Goal: Transaction & Acquisition: Obtain resource

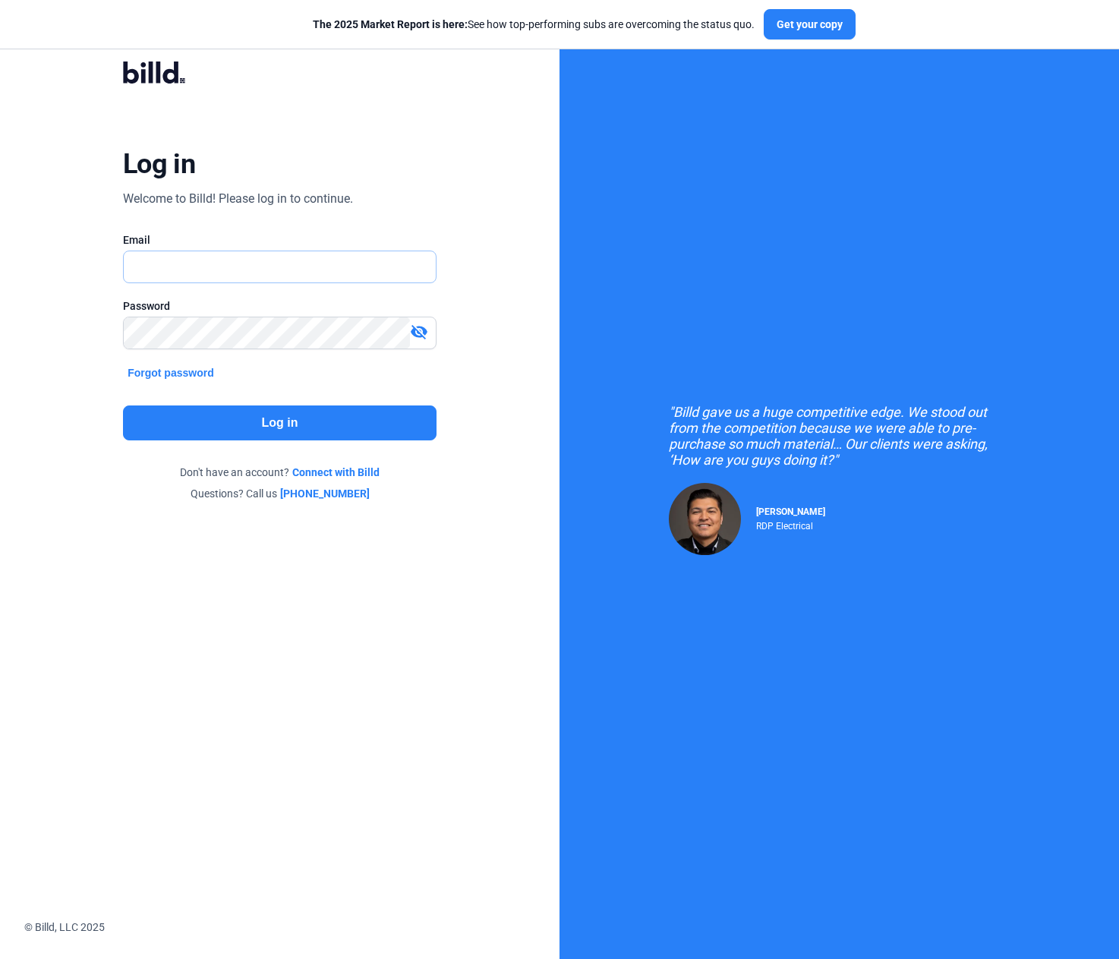
type input "[PERSON_NAME][EMAIL_ADDRESS][DOMAIN_NAME]"
click at [257, 425] on button "Log in" at bounding box center [279, 422] width 313 height 35
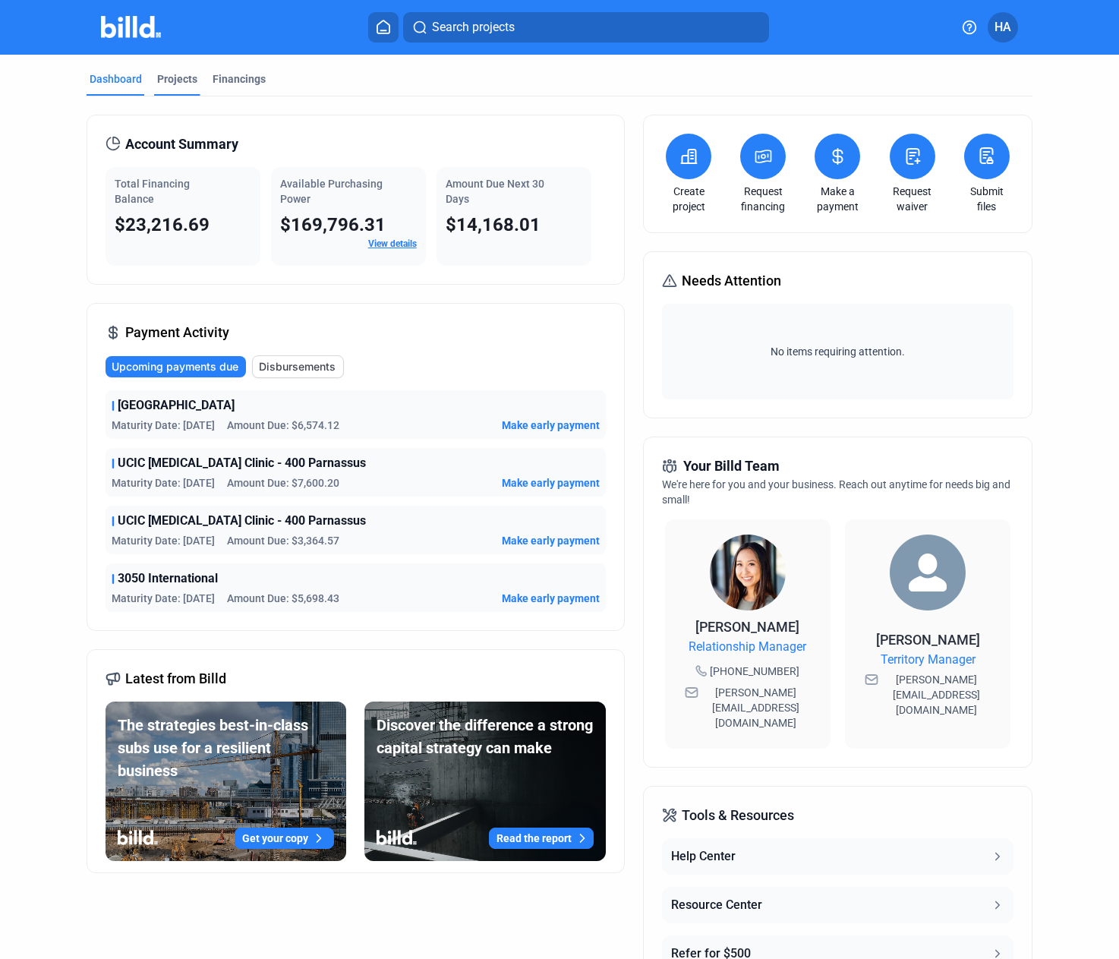
click at [177, 81] on div "Projects" at bounding box center [177, 78] width 40 height 15
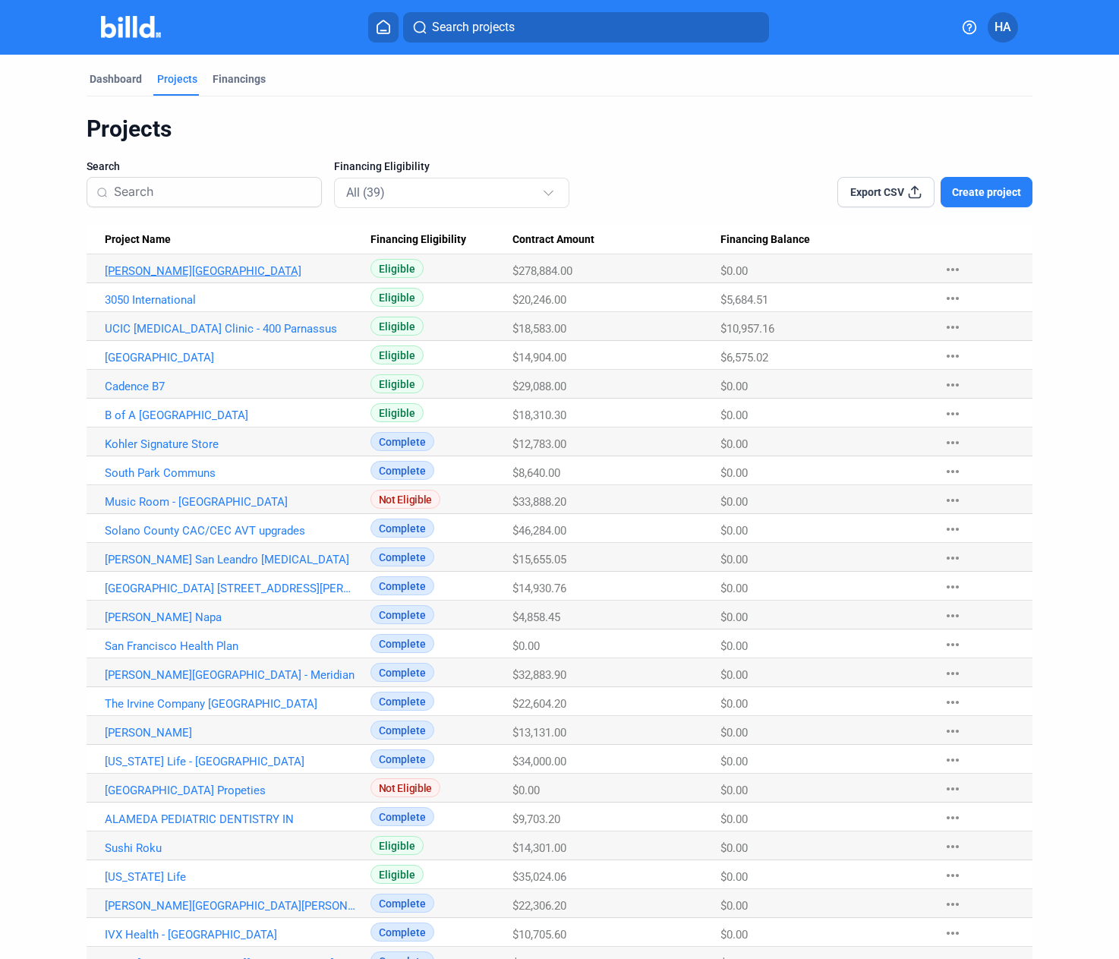
click at [178, 272] on link "[PERSON_NAME][GEOGRAPHIC_DATA]" at bounding box center [230, 271] width 251 height 14
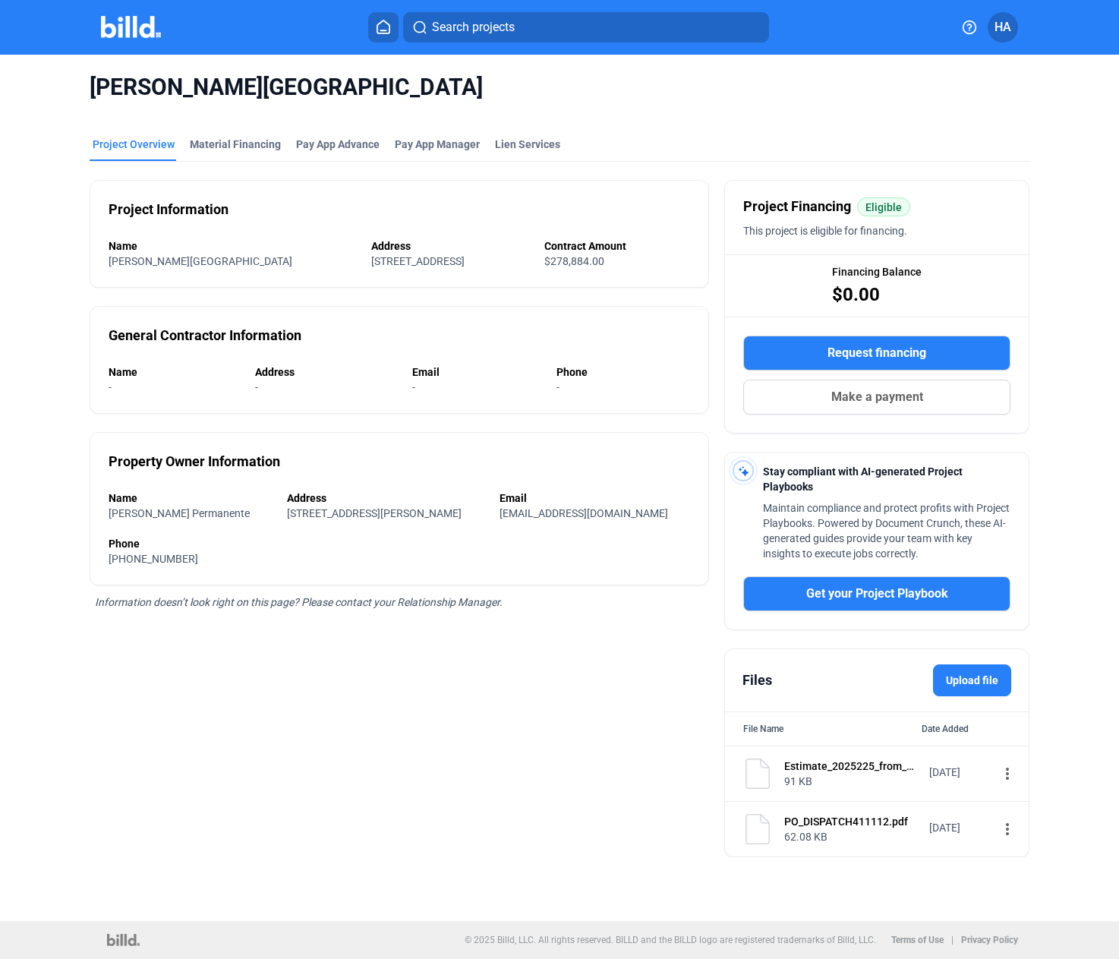
click at [838, 349] on span "Request financing" at bounding box center [876, 353] width 99 height 18
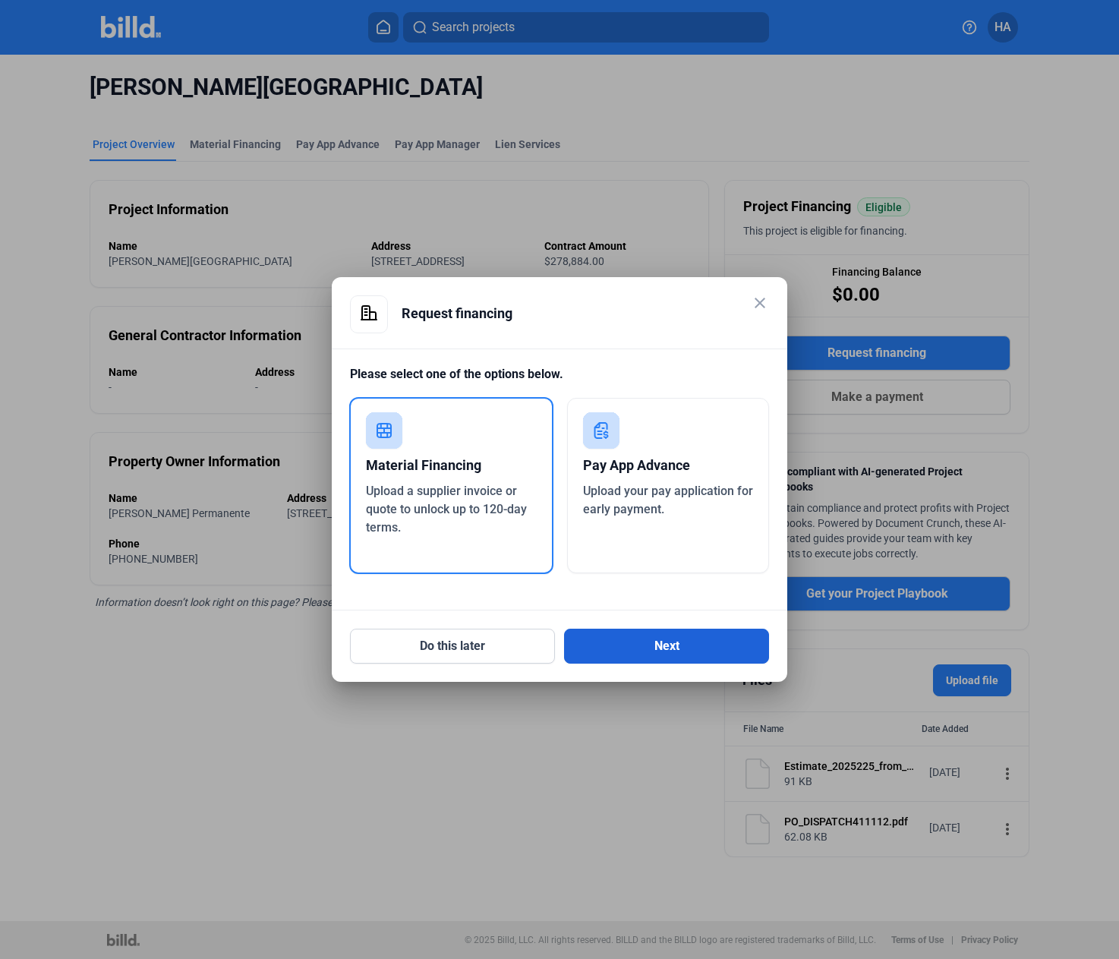
click at [630, 647] on button "Next" at bounding box center [666, 645] width 205 height 35
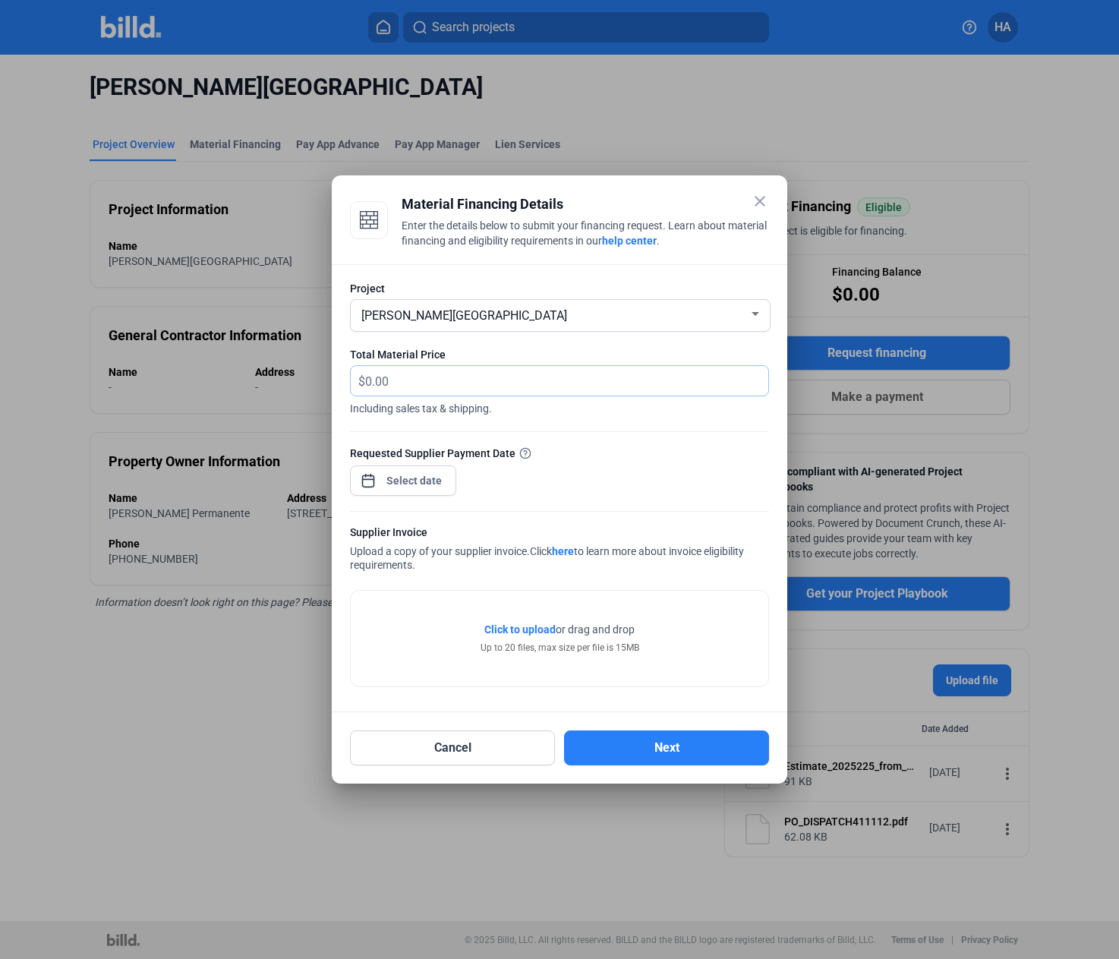
click at [552, 367] on input "text" at bounding box center [558, 381] width 386 height 30
click at [552, 367] on input "text" at bounding box center [566, 381] width 403 height 30
click at [554, 380] on input "text" at bounding box center [566, 381] width 403 height 30
click at [408, 694] on div "Project [PERSON_NAME][GEOGRAPHIC_DATA] Total Material Price $ Including sales t…" at bounding box center [559, 488] width 455 height 448
click at [427, 367] on input "text" at bounding box center [558, 381] width 386 height 30
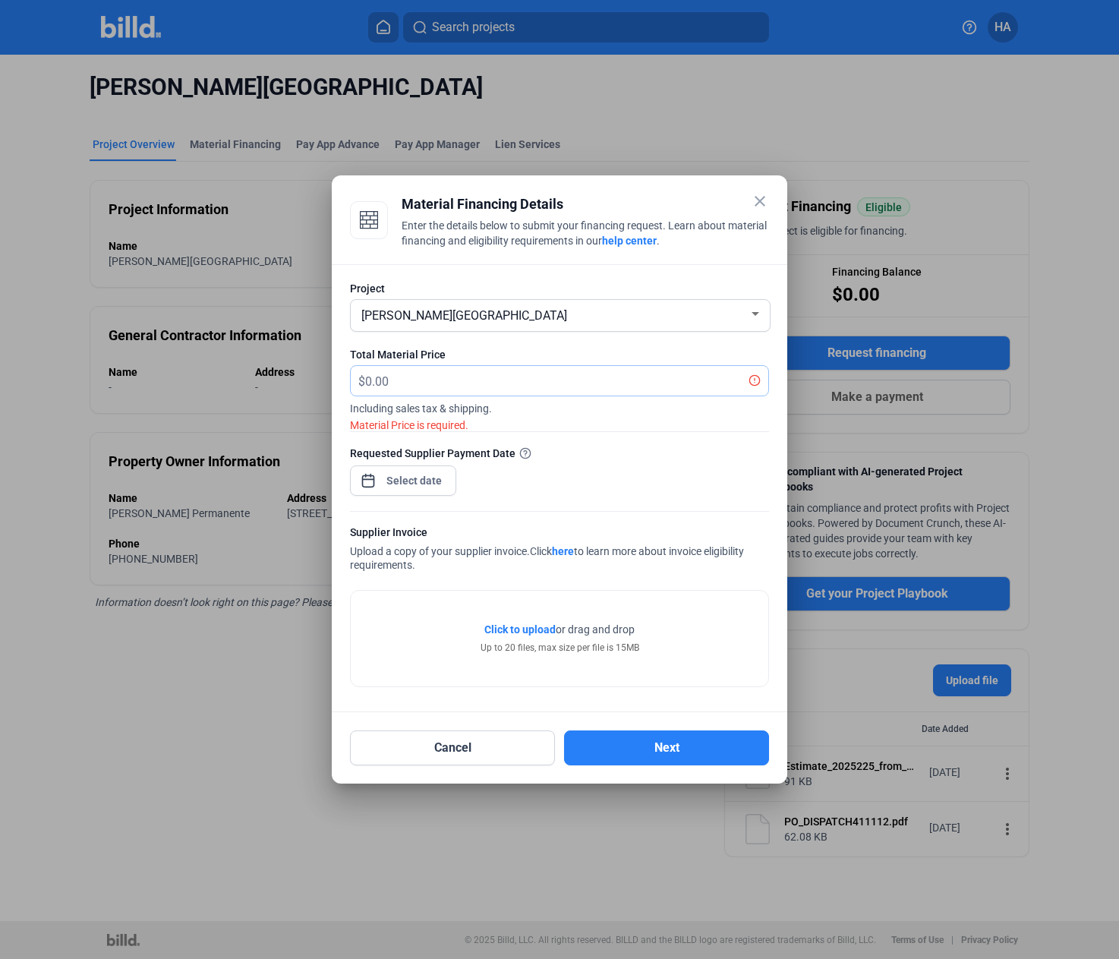
click at [549, 379] on input "text" at bounding box center [558, 381] width 386 height 30
type input "20,009"
click at [425, 479] on div "close Material Financing Details Enter the details below to submit your financi…" at bounding box center [559, 479] width 1119 height 959
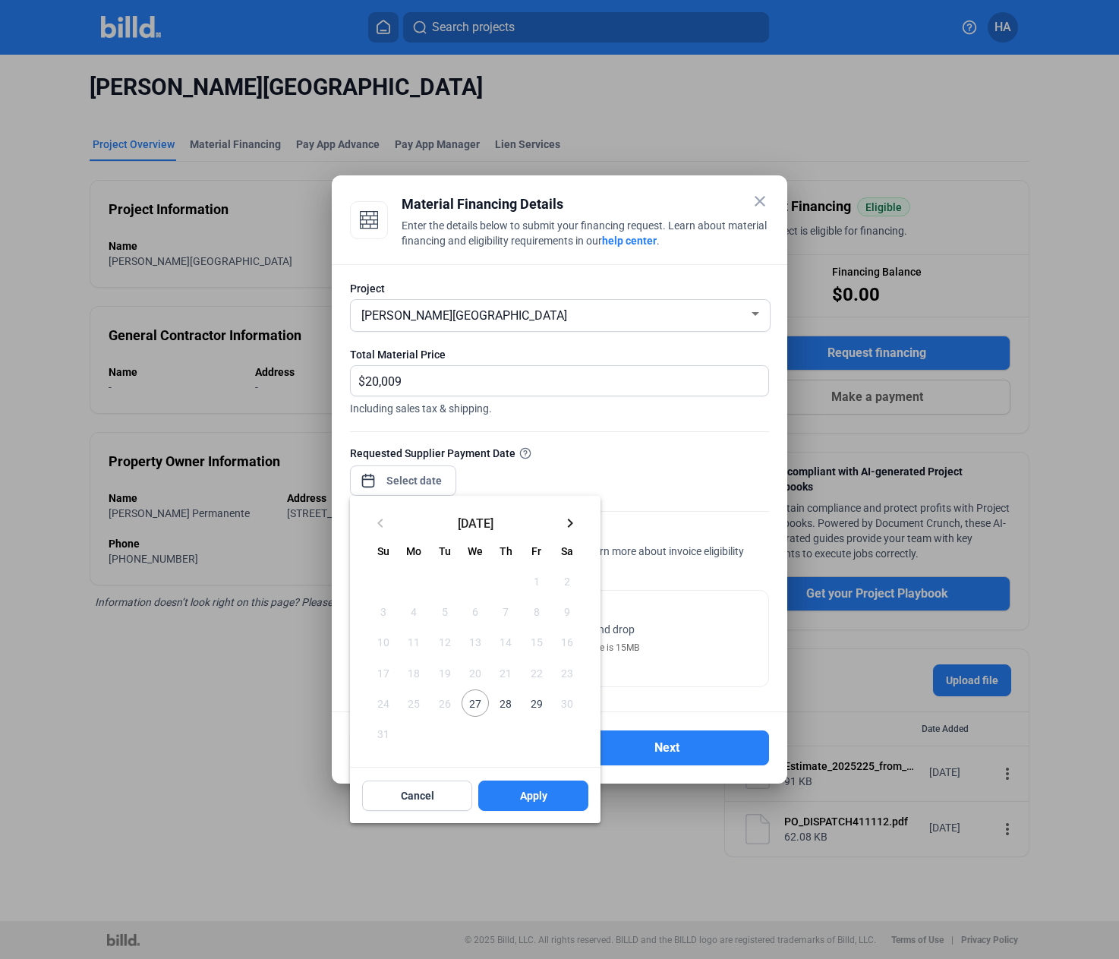
click at [533, 700] on span "29" at bounding box center [535, 702] width 27 height 27
click at [552, 783] on button "Apply" at bounding box center [533, 795] width 110 height 30
type input "[DATE]"
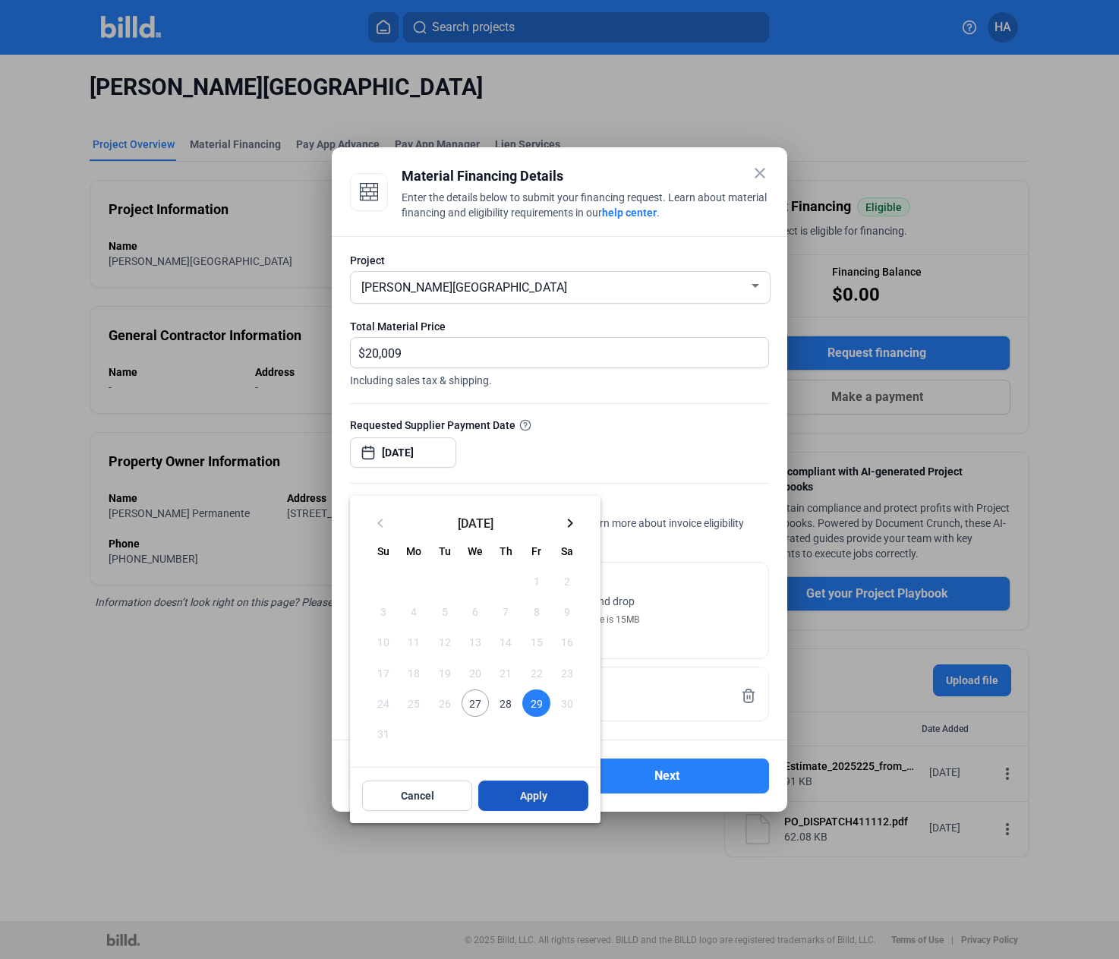
click at [517, 801] on button "Apply" at bounding box center [533, 795] width 110 height 30
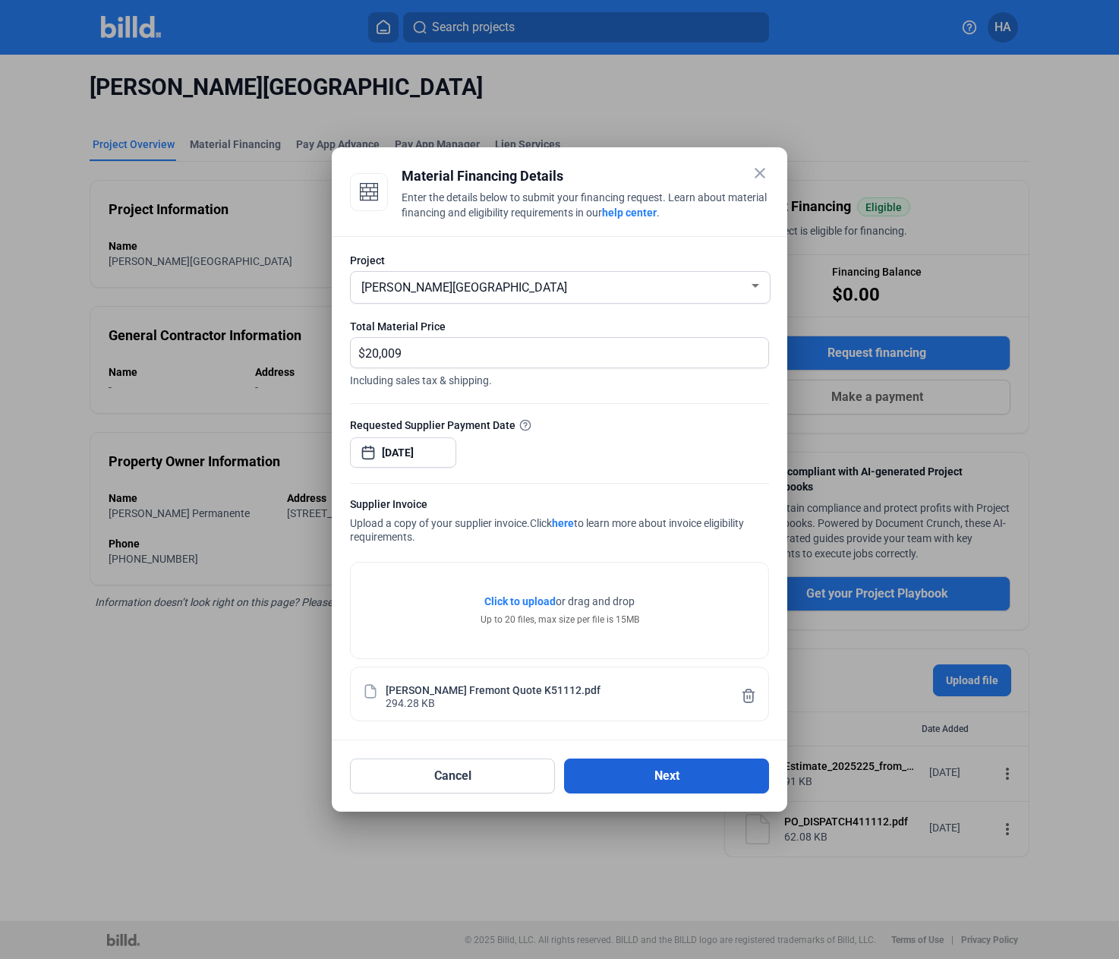
click at [632, 782] on button "Next" at bounding box center [666, 775] width 205 height 35
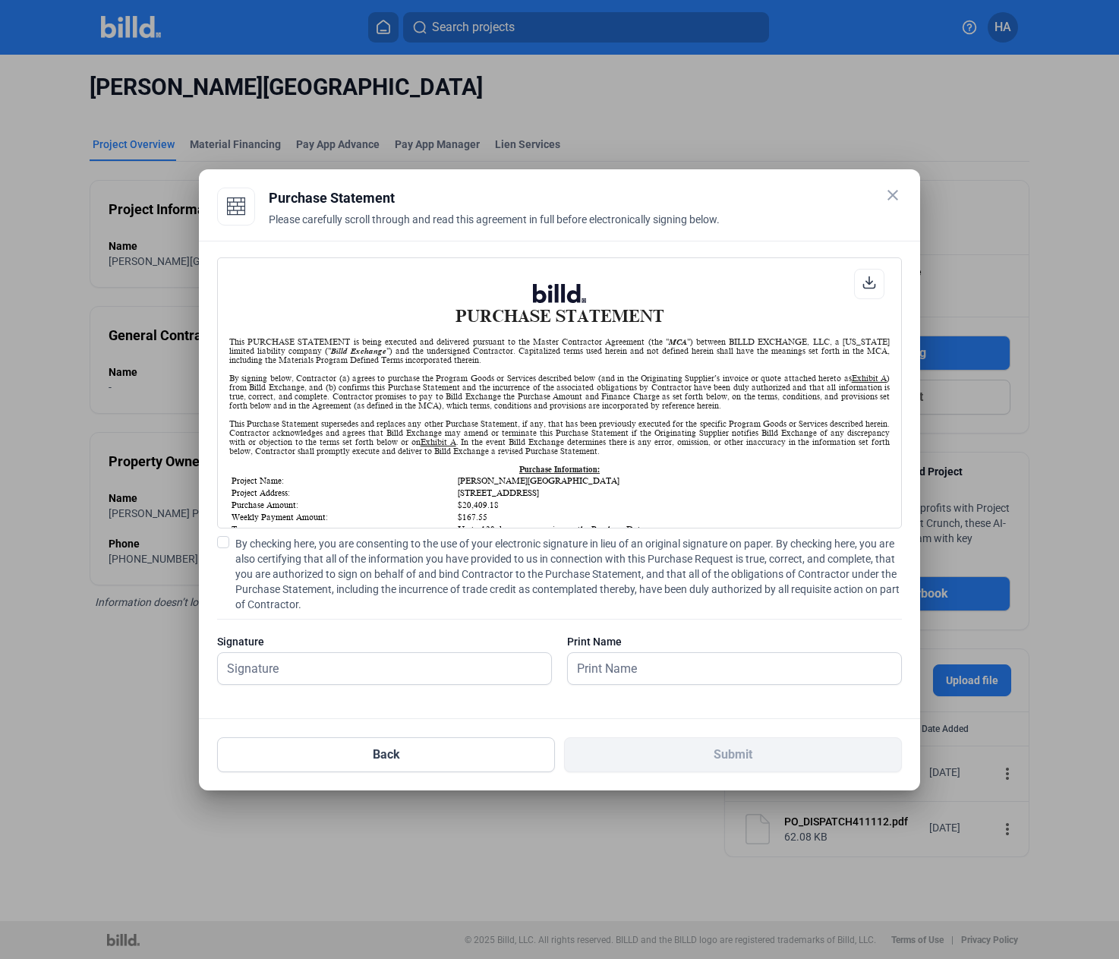
scroll to position [1, 0]
click at [301, 671] on input "text" at bounding box center [376, 668] width 316 height 31
type input "[PERSON_NAME]"
click at [650, 672] on input "[PERSON_NAME]" at bounding box center [734, 668] width 333 height 31
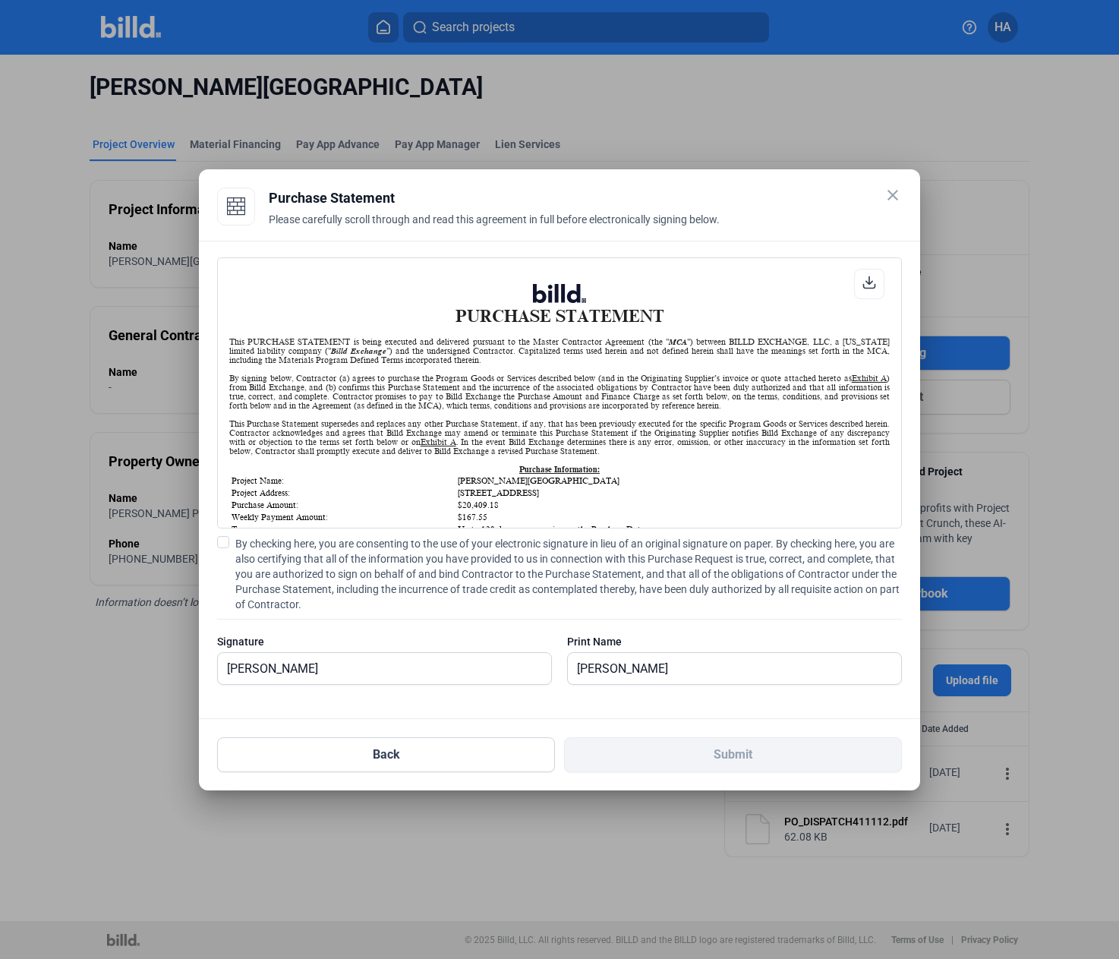
click at [585, 688] on div at bounding box center [734, 692] width 335 height 15
click at [642, 669] on input "[PERSON_NAME]" at bounding box center [734, 668] width 333 height 31
click at [696, 664] on input "[PERSON_NAME]" at bounding box center [734, 668] width 333 height 31
click at [220, 537] on span at bounding box center [223, 542] width 12 height 12
click at [0, 0] on input "By checking here, you are consenting to the use of your electronic signature in…" at bounding box center [0, 0] width 0 height 0
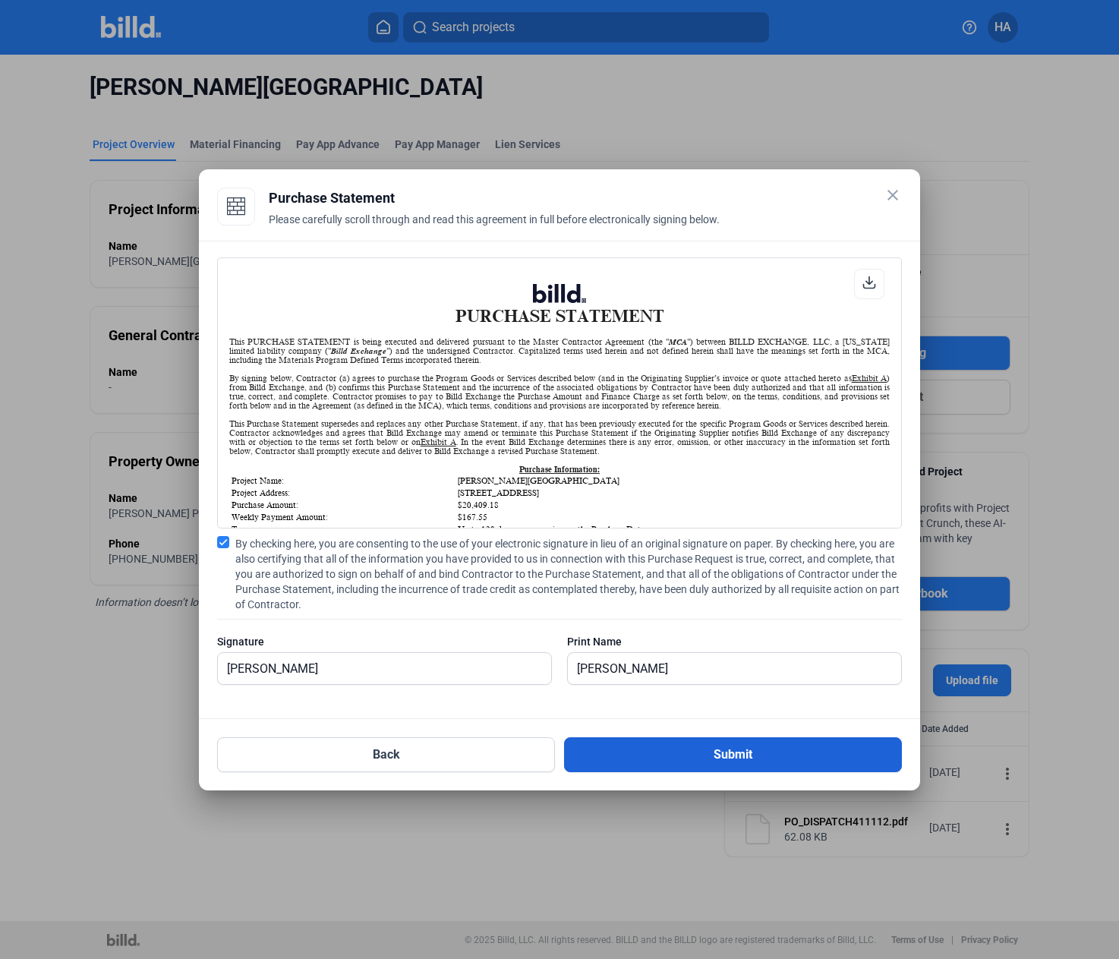
click at [677, 753] on button "Submit" at bounding box center [733, 754] width 338 height 35
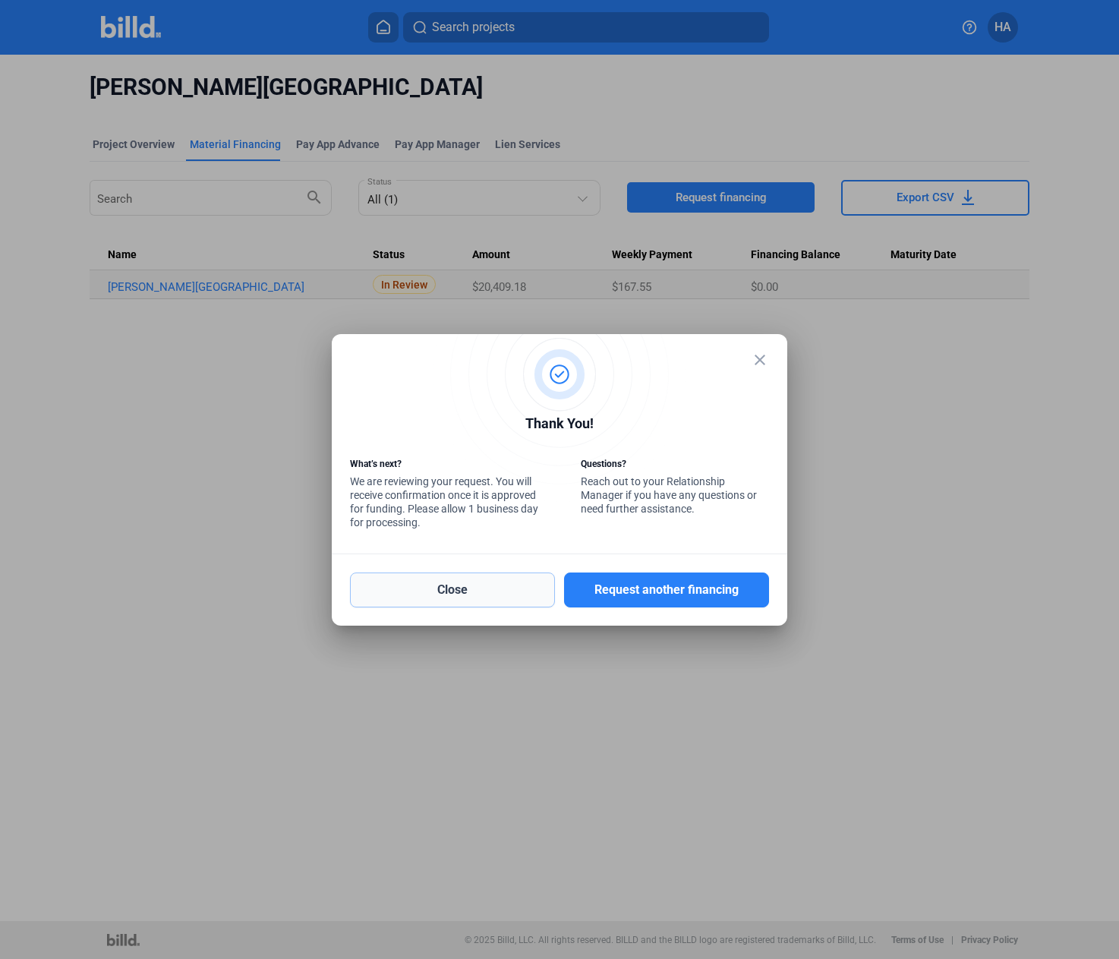
click at [473, 599] on button "Close" at bounding box center [452, 589] width 205 height 35
